Goal: Task Accomplishment & Management: Manage account settings

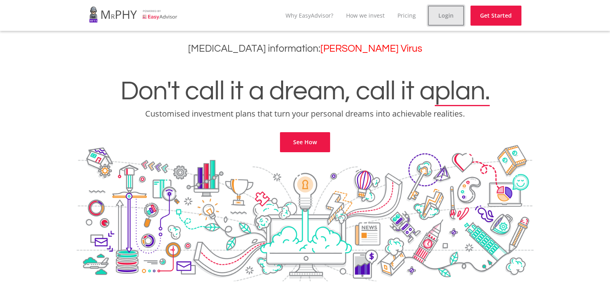
click at [439, 12] on link "Login" at bounding box center [446, 16] width 36 height 20
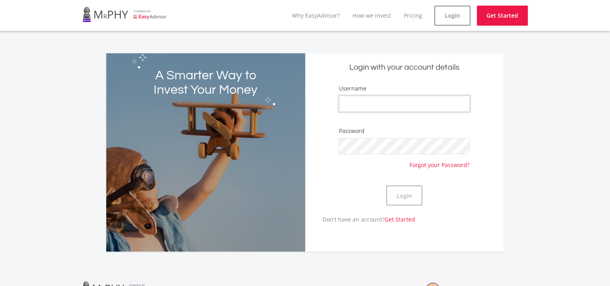
type input "mabhedlankosi"
click at [390, 192] on button "Login" at bounding box center [404, 196] width 36 height 20
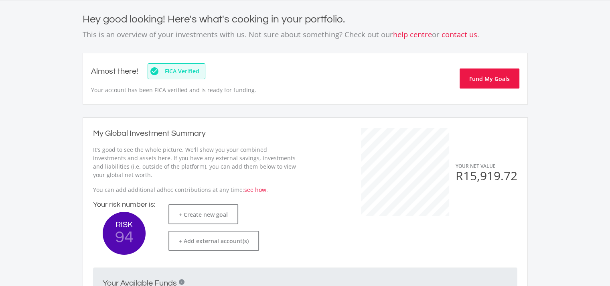
scroll to position [15, 0]
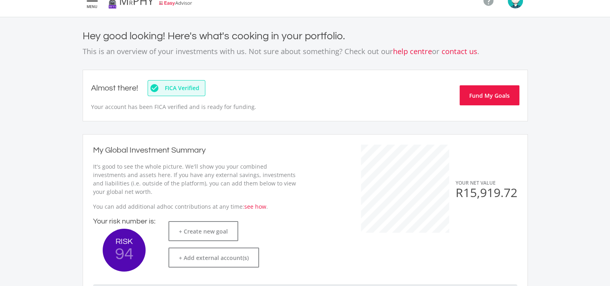
click at [516, 2] on img "button" at bounding box center [514, 0] width 15 height 15
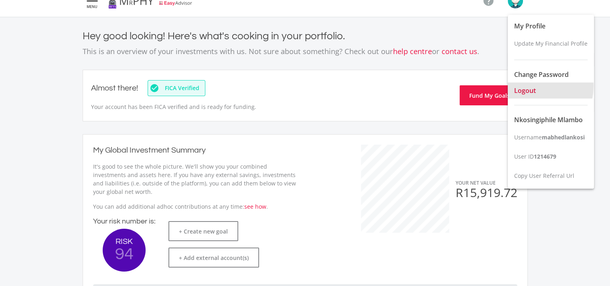
click at [530, 86] on span "Logout" at bounding box center [525, 90] width 22 height 9
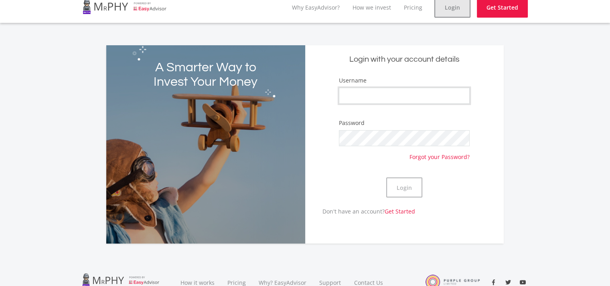
type input "mabhedlankosi"
